Goal: Task Accomplishment & Management: Manage account settings

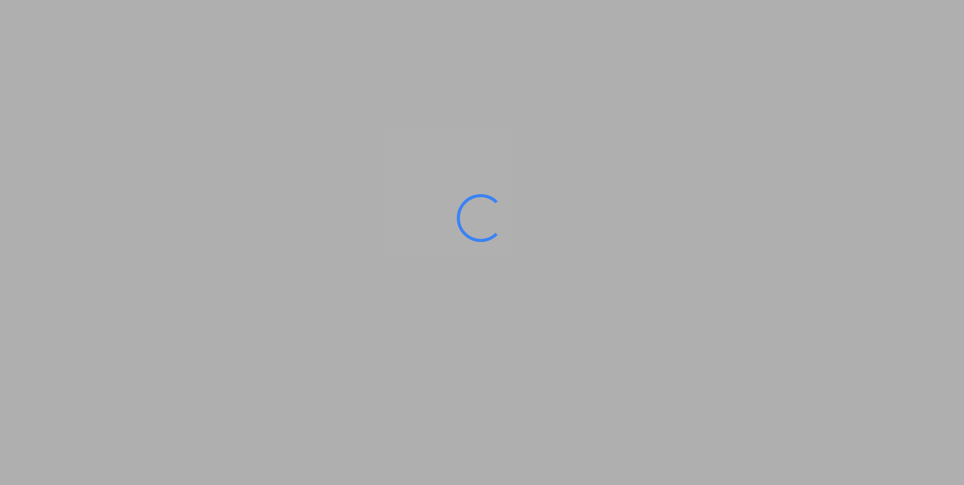
drag, startPoint x: 0, startPoint y: 0, endPoint x: 782, endPoint y: 354, distance: 858.5
click at [782, 354] on ms-splash-screen at bounding box center [482, 242] width 964 height 485
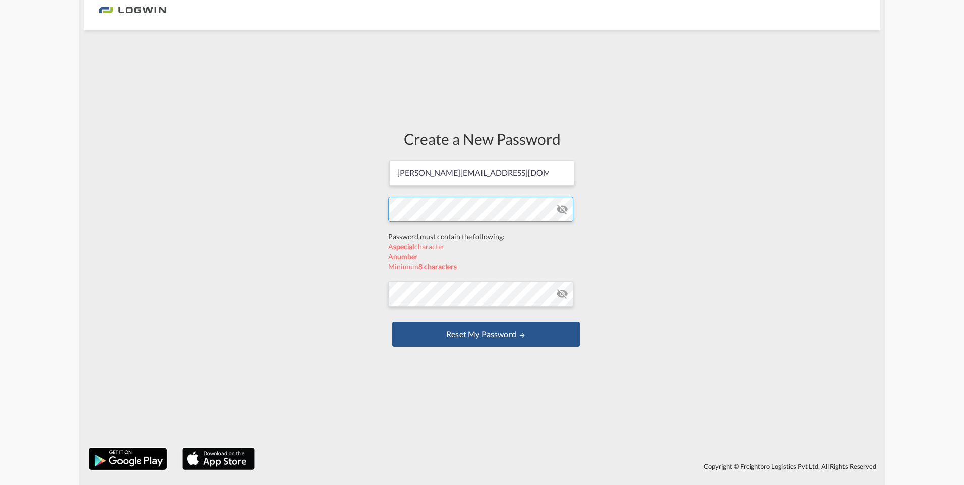
click at [420, 238] on form "[PERSON_NAME][EMAIL_ADDRESS][DOMAIN_NAME] Password must contain the following: …" at bounding box center [482, 254] width 188 height 191
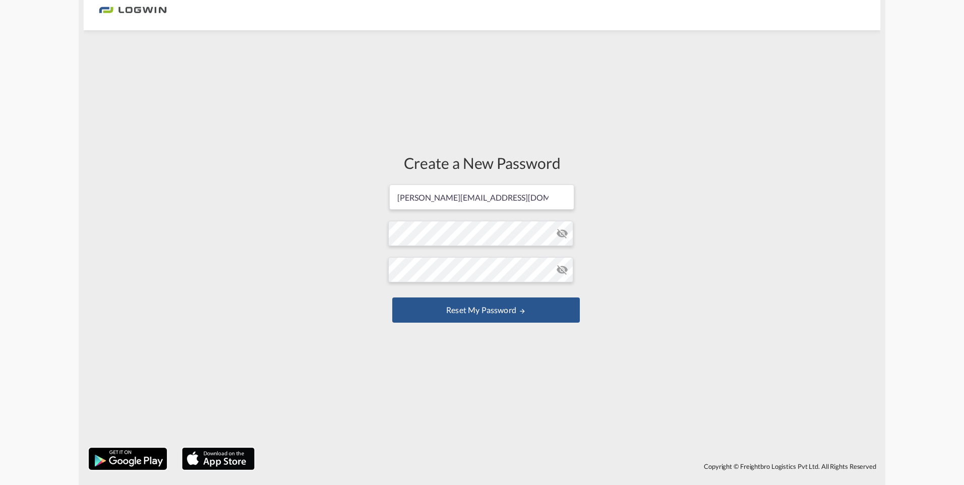
click at [563, 207] on form "[PERSON_NAME][EMAIL_ADDRESS][DOMAIN_NAME] Password must contain the following: …" at bounding box center [482, 255] width 188 height 142
click at [513, 317] on button "Reset my password" at bounding box center [486, 310] width 188 height 25
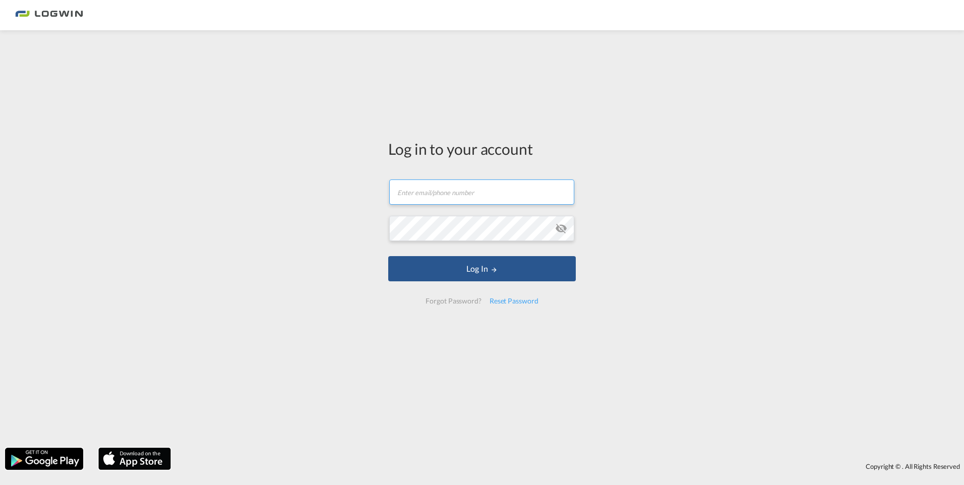
type input "[PERSON_NAME][EMAIL_ADDRESS][DOMAIN_NAME]"
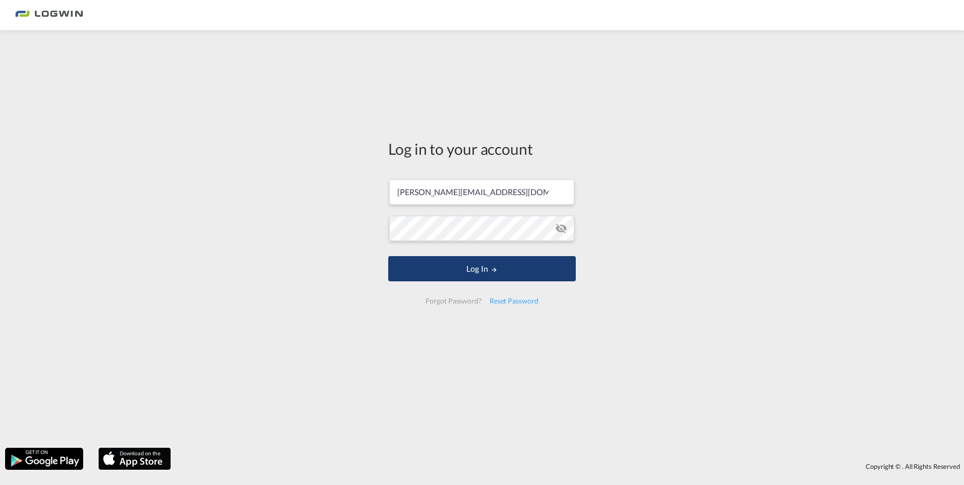
click at [488, 269] on button "Log In" at bounding box center [482, 268] width 188 height 25
